Goal: Task Accomplishment & Management: Manage account settings

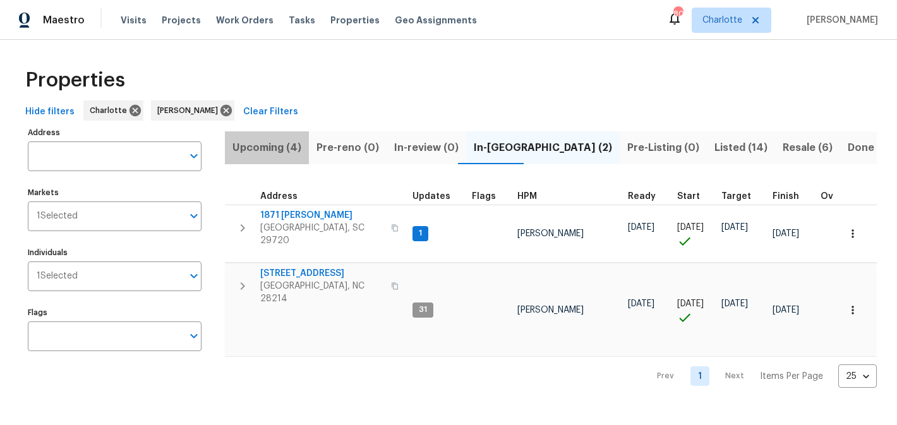
click at [283, 147] on span "Upcoming (4)" at bounding box center [266, 148] width 69 height 18
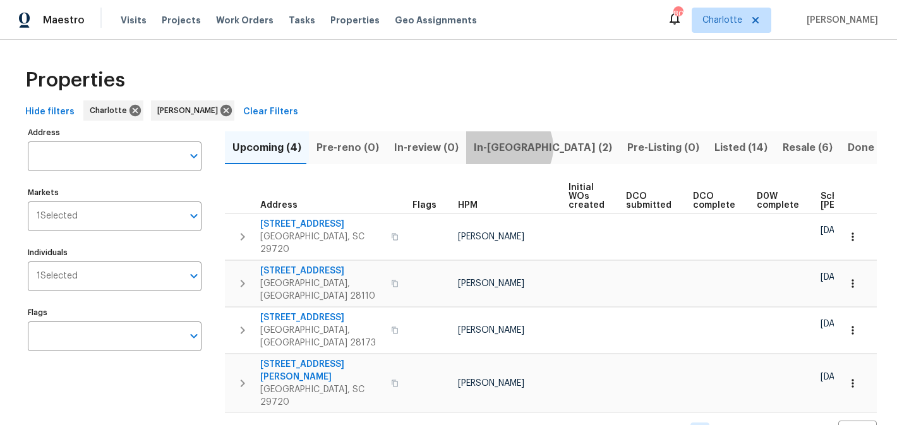
click at [499, 147] on span "In-reno (2)" at bounding box center [543, 148] width 138 height 18
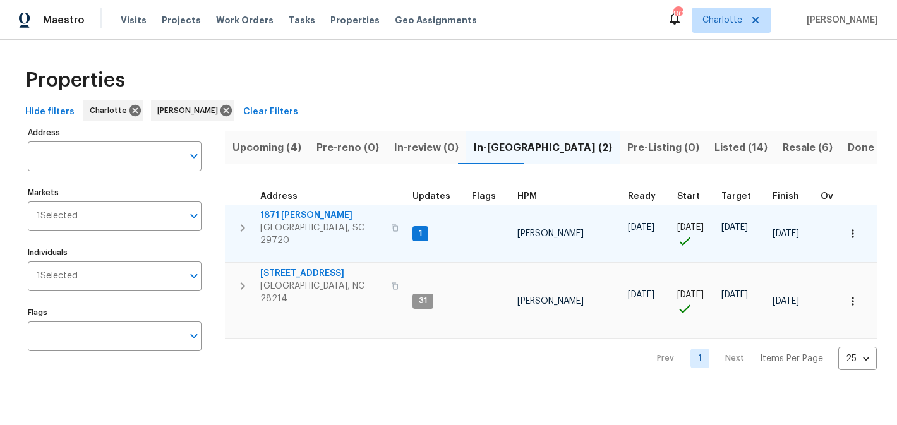
click at [279, 217] on span "1871 Tara Trl" at bounding box center [321, 215] width 123 height 13
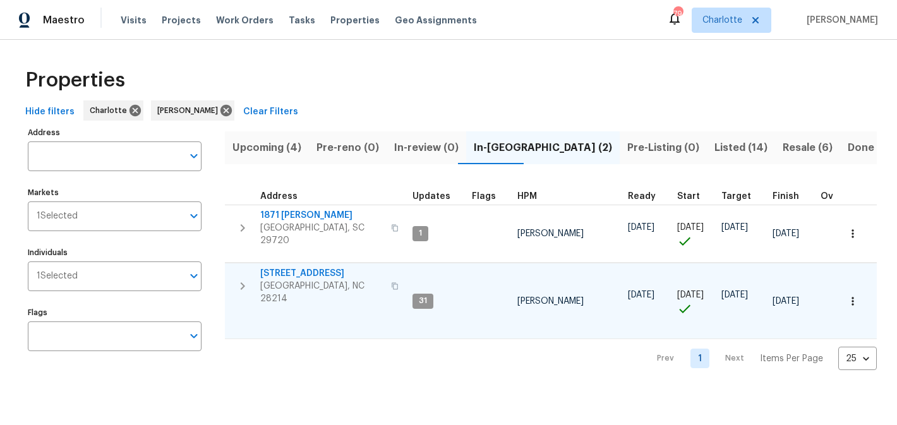
click at [298, 268] on span "505 Old Vine Ct" at bounding box center [321, 273] width 123 height 13
click at [304, 271] on span "505 Old Vine Ct" at bounding box center [321, 273] width 123 height 13
click at [715, 148] on span "Listed (14)" at bounding box center [741, 148] width 53 height 18
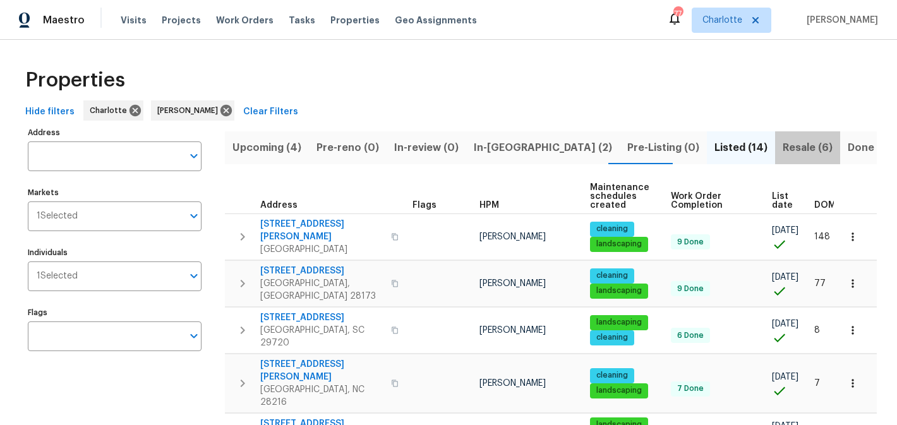
click at [783, 147] on span "Resale (6)" at bounding box center [808, 148] width 50 height 18
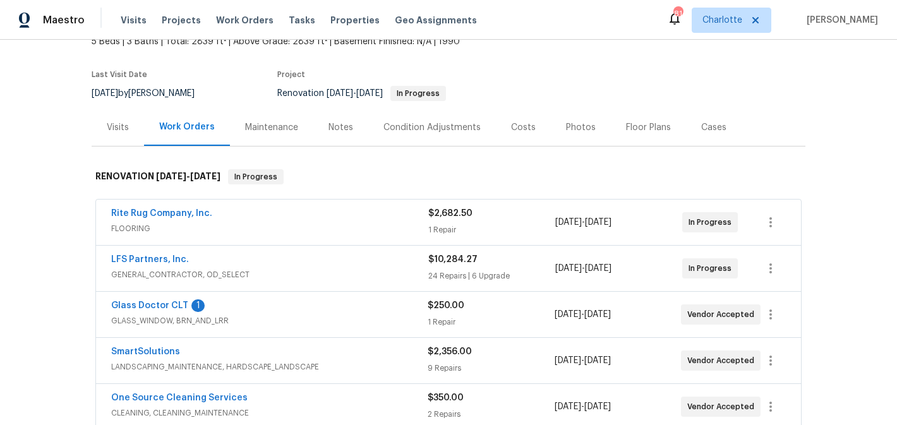
scroll to position [154, 0]
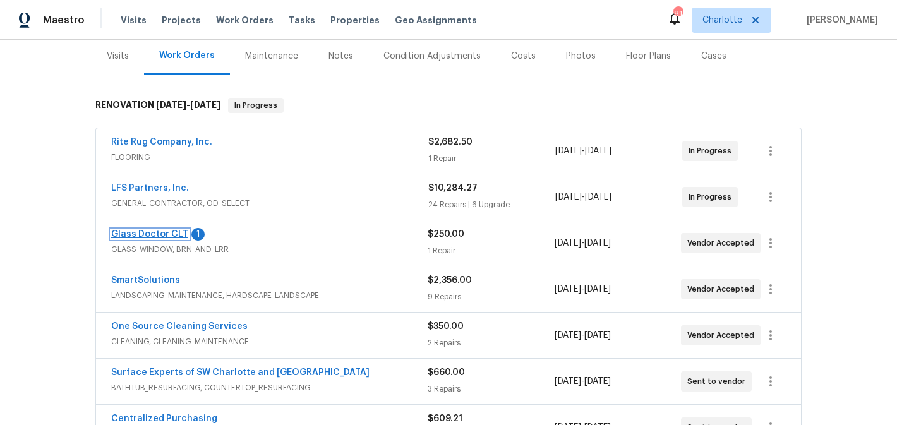
click at [161, 234] on link "Glass Doctor CLT" at bounding box center [149, 234] width 77 height 9
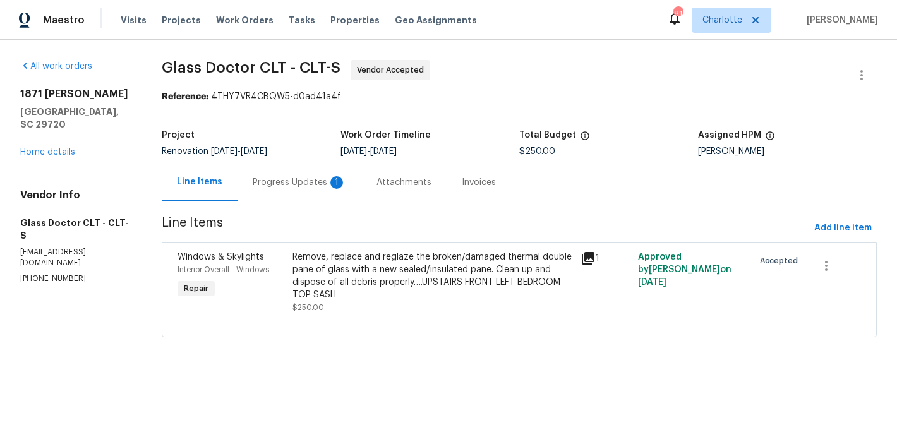
click at [299, 180] on div "Progress Updates 1" at bounding box center [300, 182] width 94 height 13
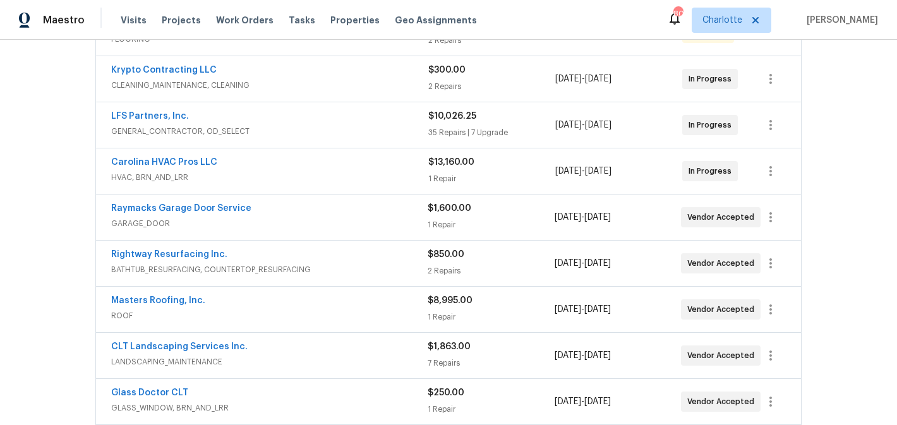
scroll to position [274, 0]
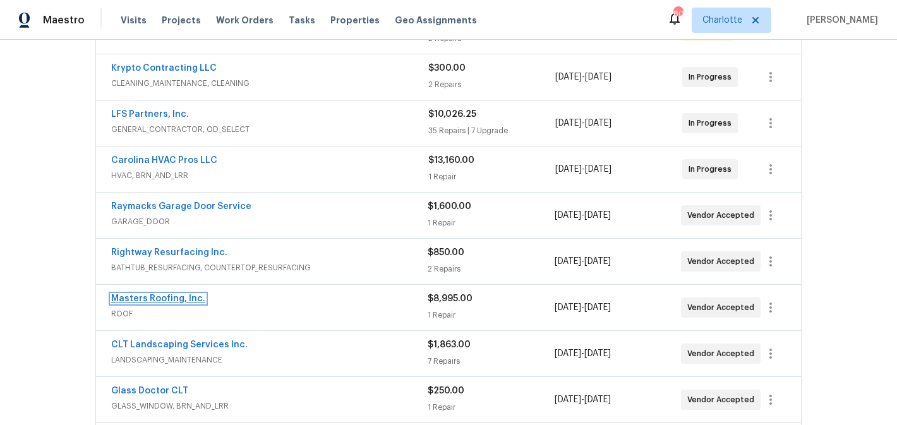
click at [149, 299] on link "Masters Roofing, Inc." at bounding box center [158, 298] width 94 height 9
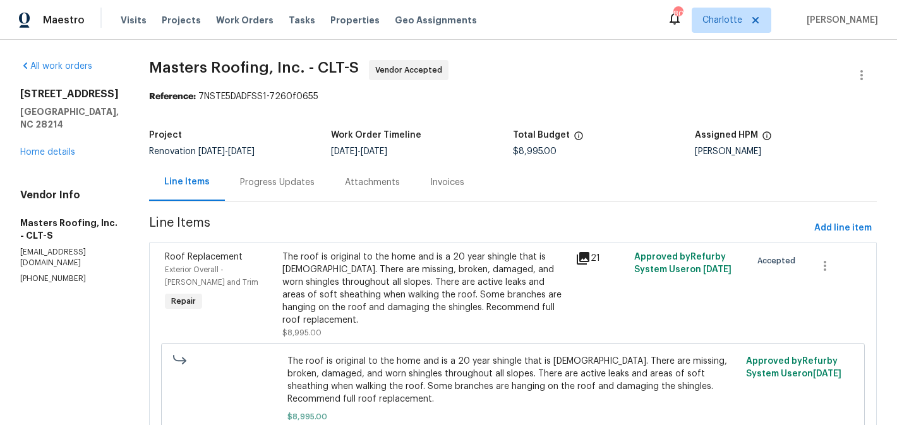
click at [308, 177] on div "Progress Updates" at bounding box center [277, 182] width 75 height 13
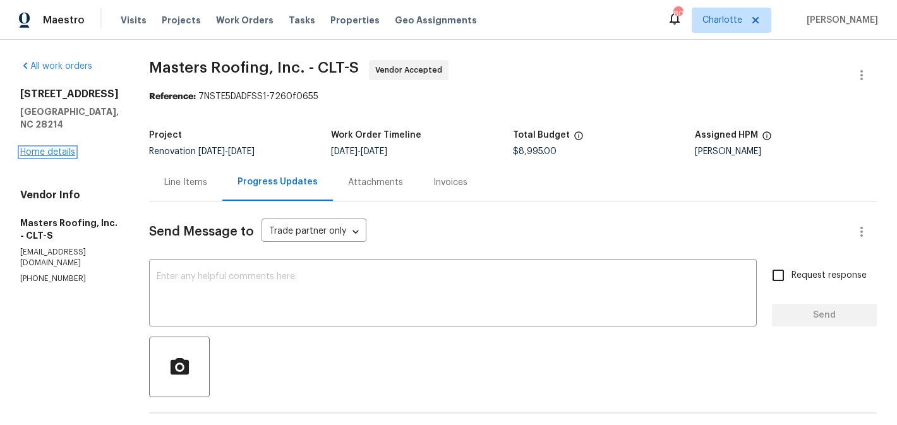
click at [50, 148] on link "Home details" at bounding box center [47, 152] width 55 height 9
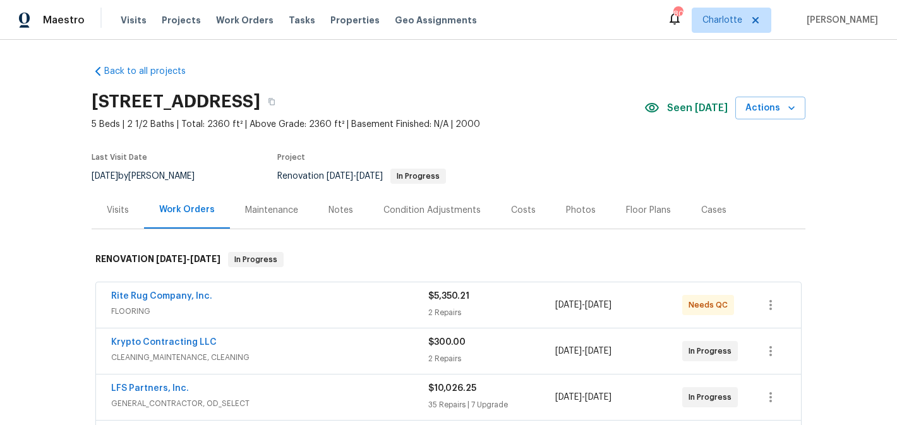
click at [333, 205] on div "Notes" at bounding box center [341, 210] width 25 height 13
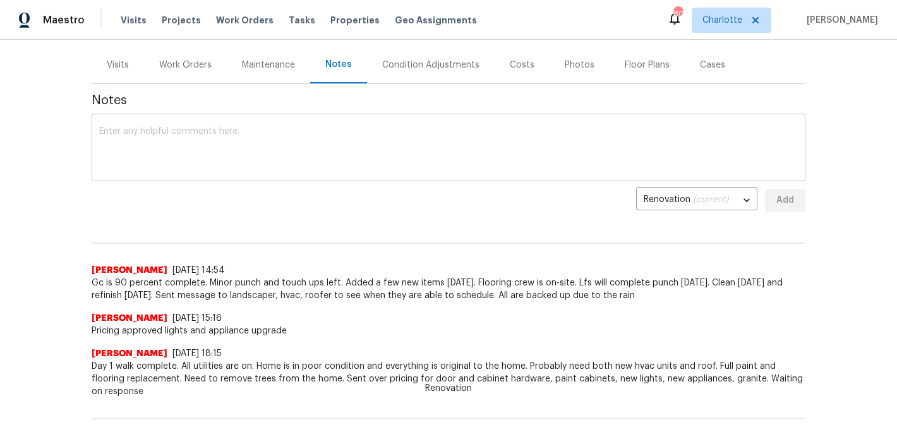
scroll to position [162, 0]
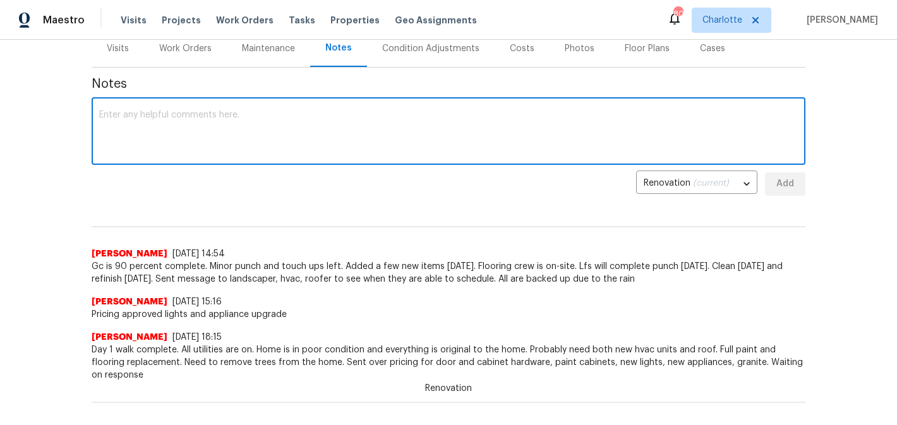
click at [237, 138] on textarea at bounding box center [448, 133] width 699 height 44
click at [133, 114] on textarea "first aviaible on roof is 8/20 for install due to the back up in rain" at bounding box center [448, 133] width 699 height 44
click at [145, 113] on textarea "first aviaible on roof is 8/20 for install due to the back up in rain" at bounding box center [448, 133] width 699 height 44
click at [457, 109] on div "first available e on roof is 8/20 for install due to the back up in rain x ​" at bounding box center [449, 132] width 714 height 64
click at [163, 116] on textarea "first available e on roof is 8/20 for install due to the back up in rain" at bounding box center [448, 133] width 699 height 44
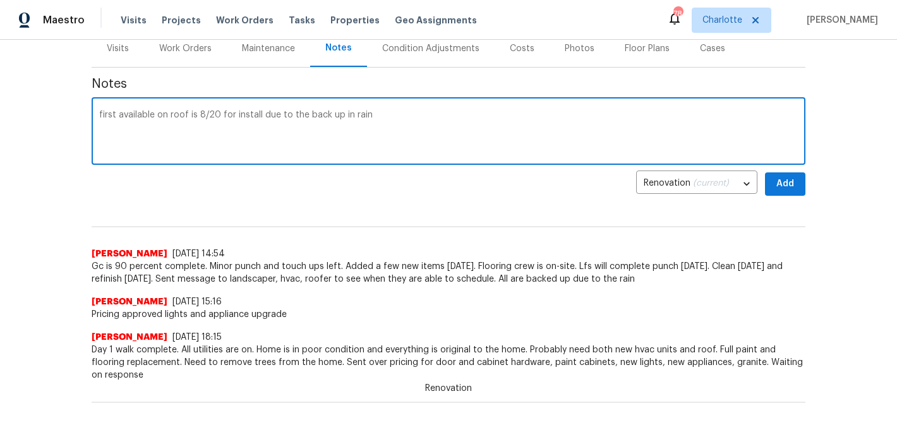
type textarea "first available on roof is 8/20 for install due to the back up in rain"
click at [790, 184] on span "Add" at bounding box center [785, 184] width 20 height 16
